Goal: Find specific page/section: Find specific page/section

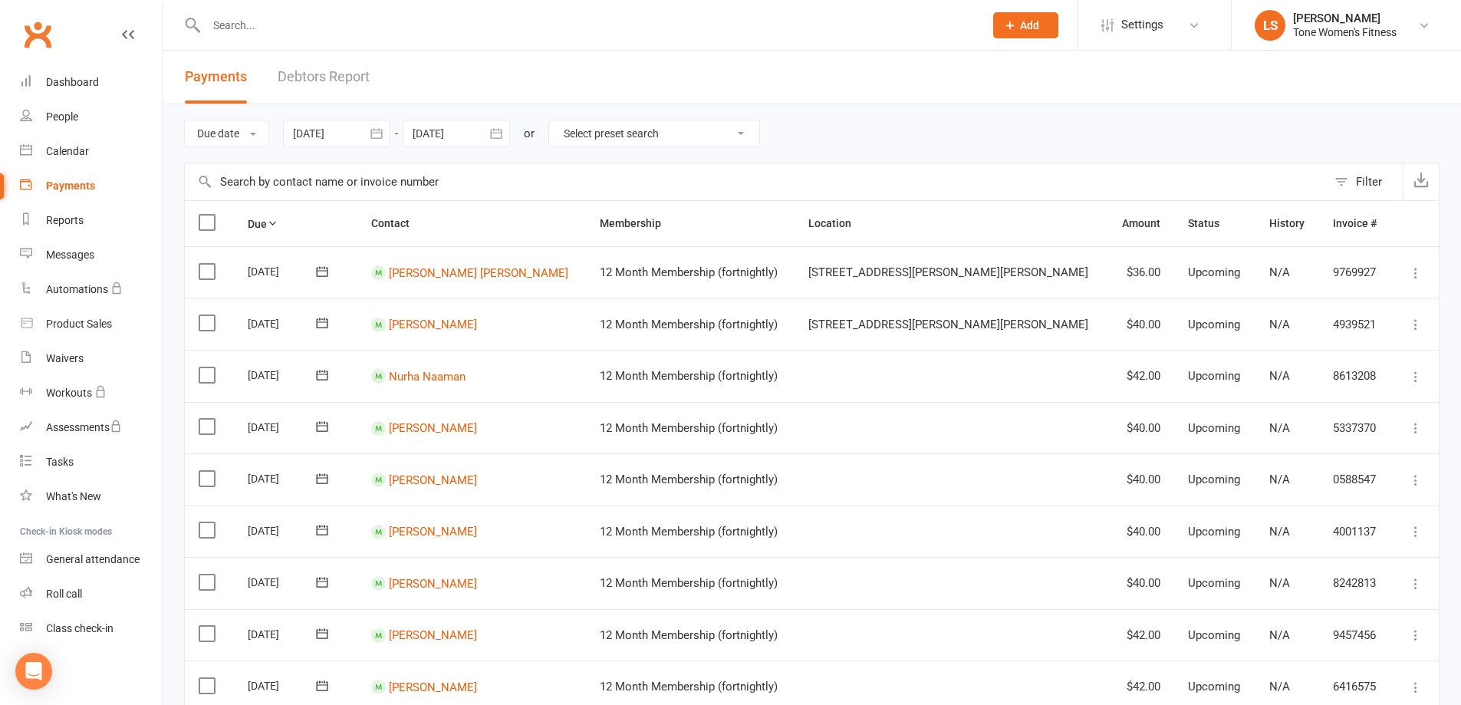
click at [269, 28] on input "text" at bounding box center [588, 25] width 772 height 21
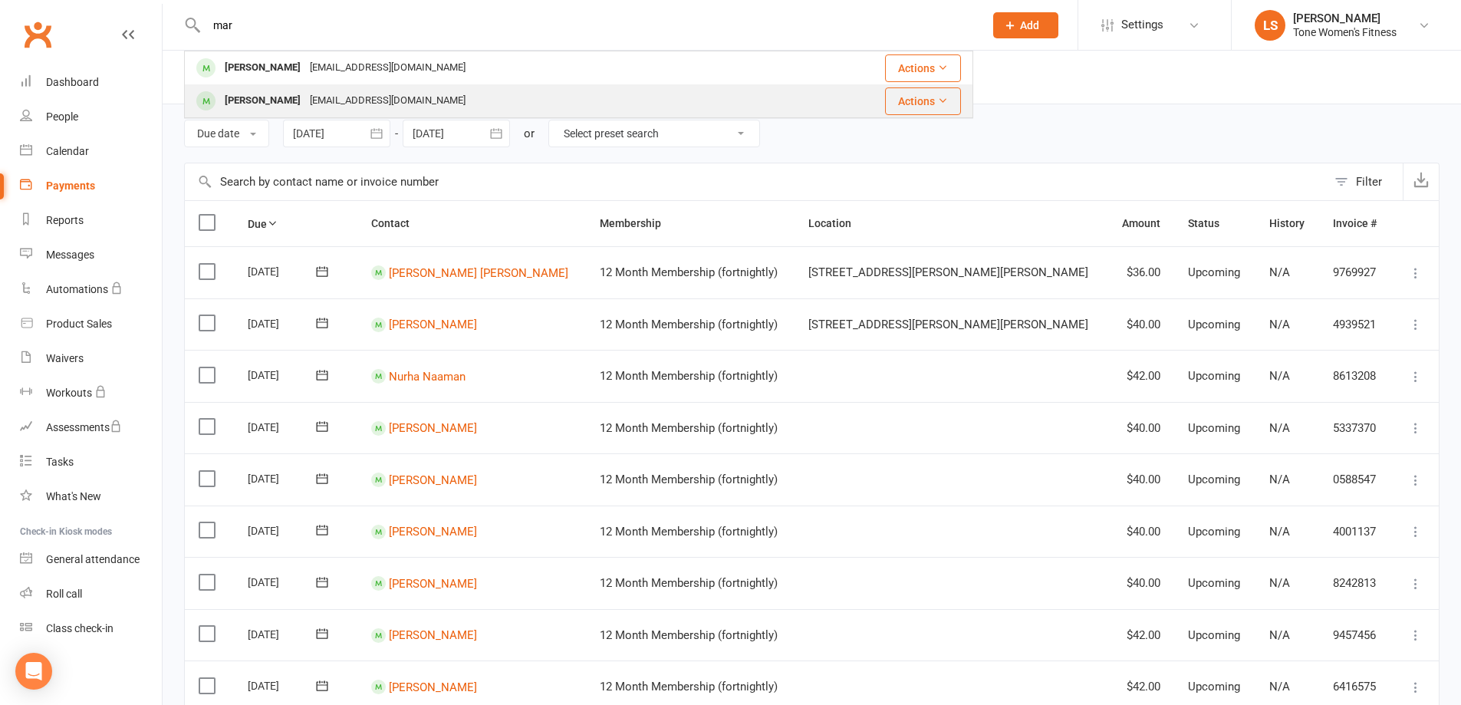
type input "mar"
click at [259, 99] on div "[PERSON_NAME]" at bounding box center [262, 101] width 85 height 22
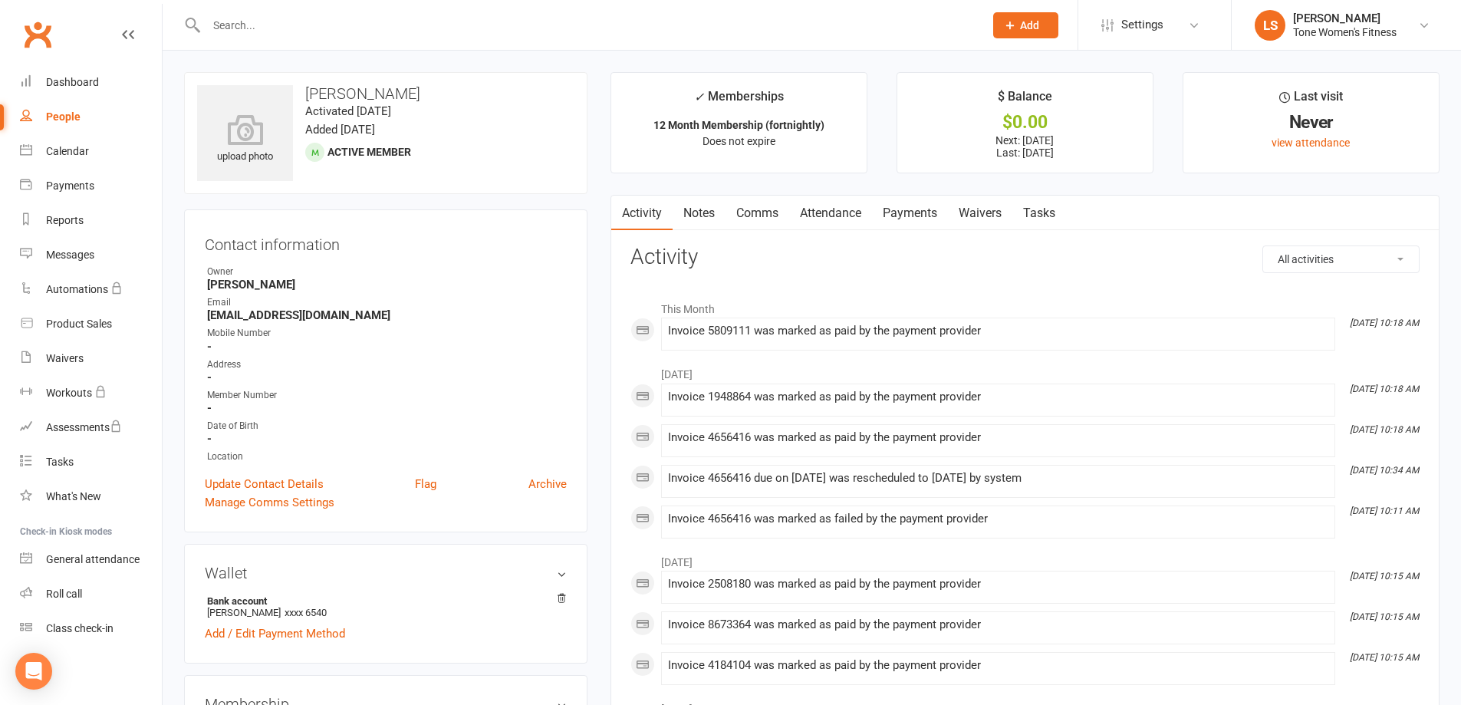
click at [219, 19] on input "text" at bounding box center [588, 25] width 772 height 21
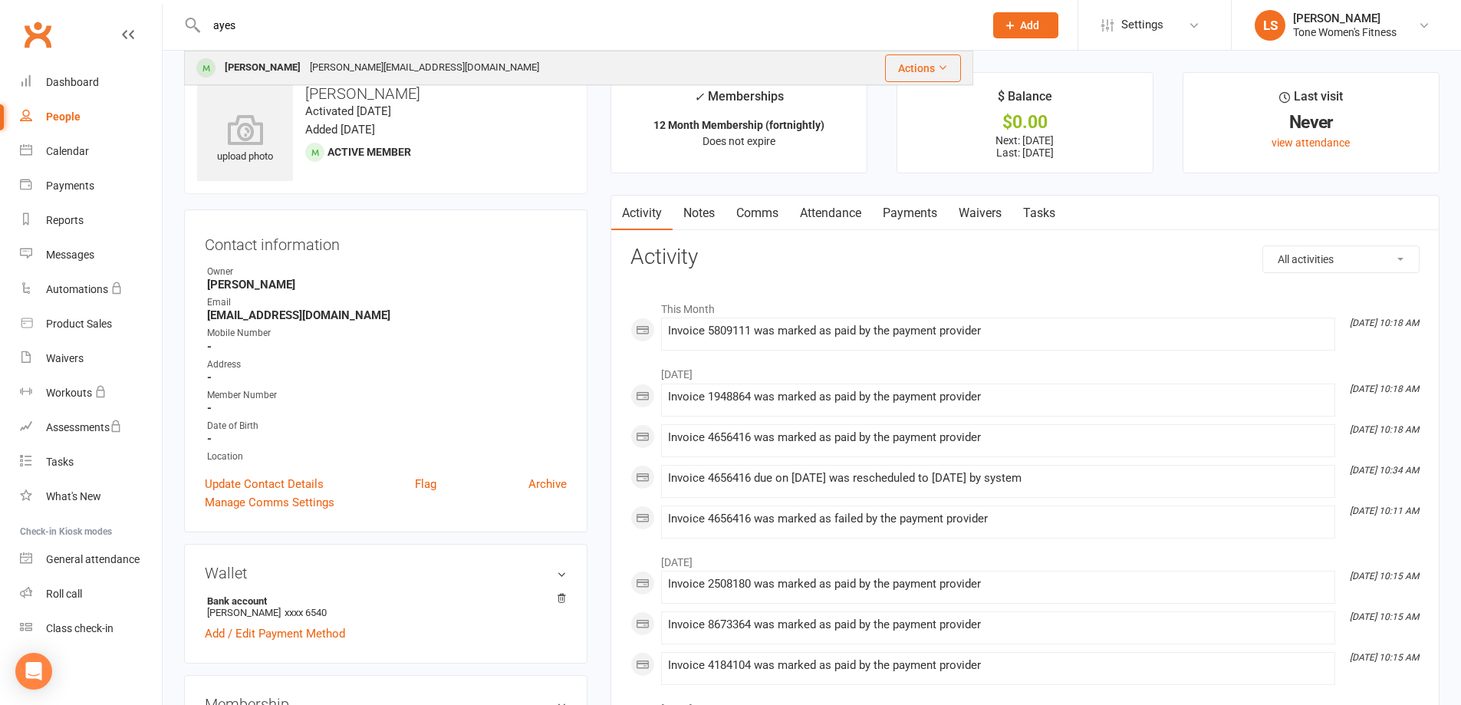
type input "ayes"
click at [264, 62] on div "[PERSON_NAME]" at bounding box center [262, 68] width 85 height 22
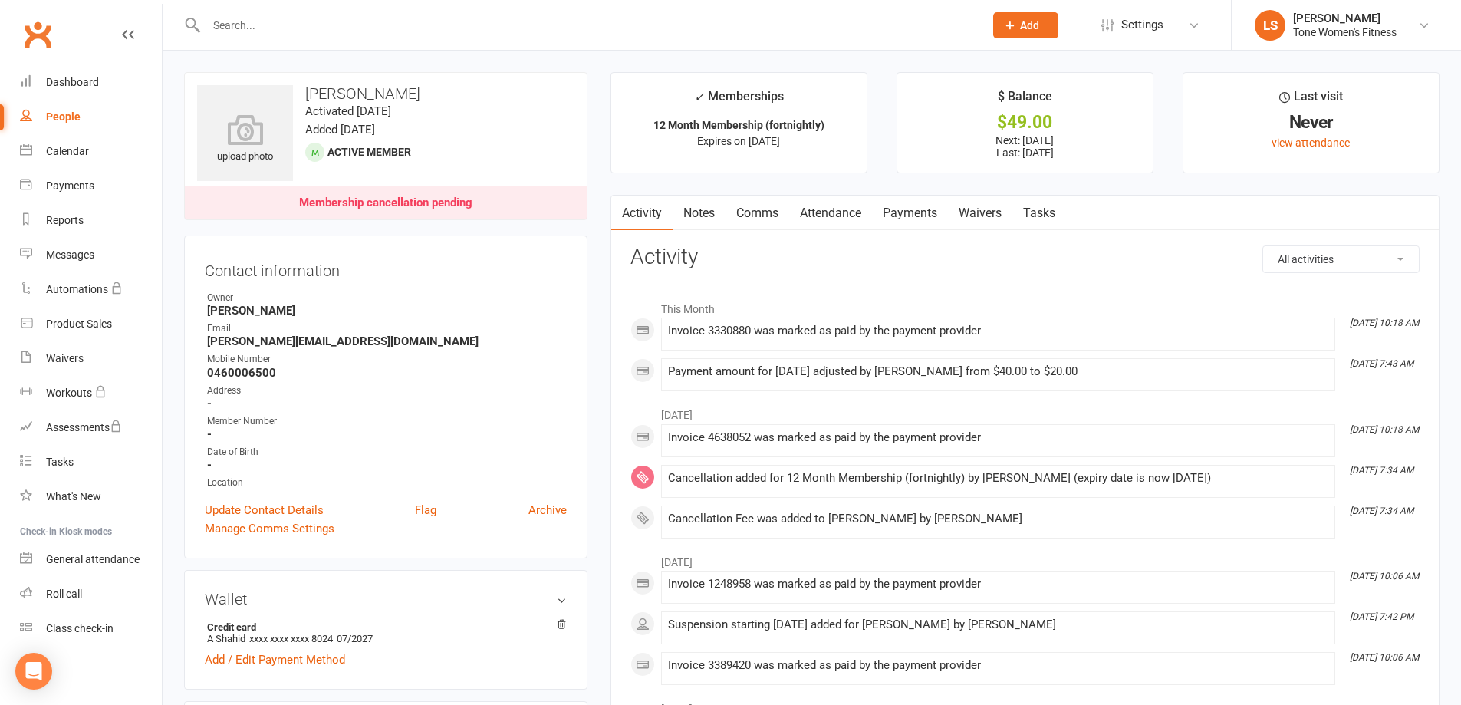
click at [268, 25] on input "text" at bounding box center [588, 25] width 772 height 21
type input "afra"
